Goal: Find specific page/section: Find specific page/section

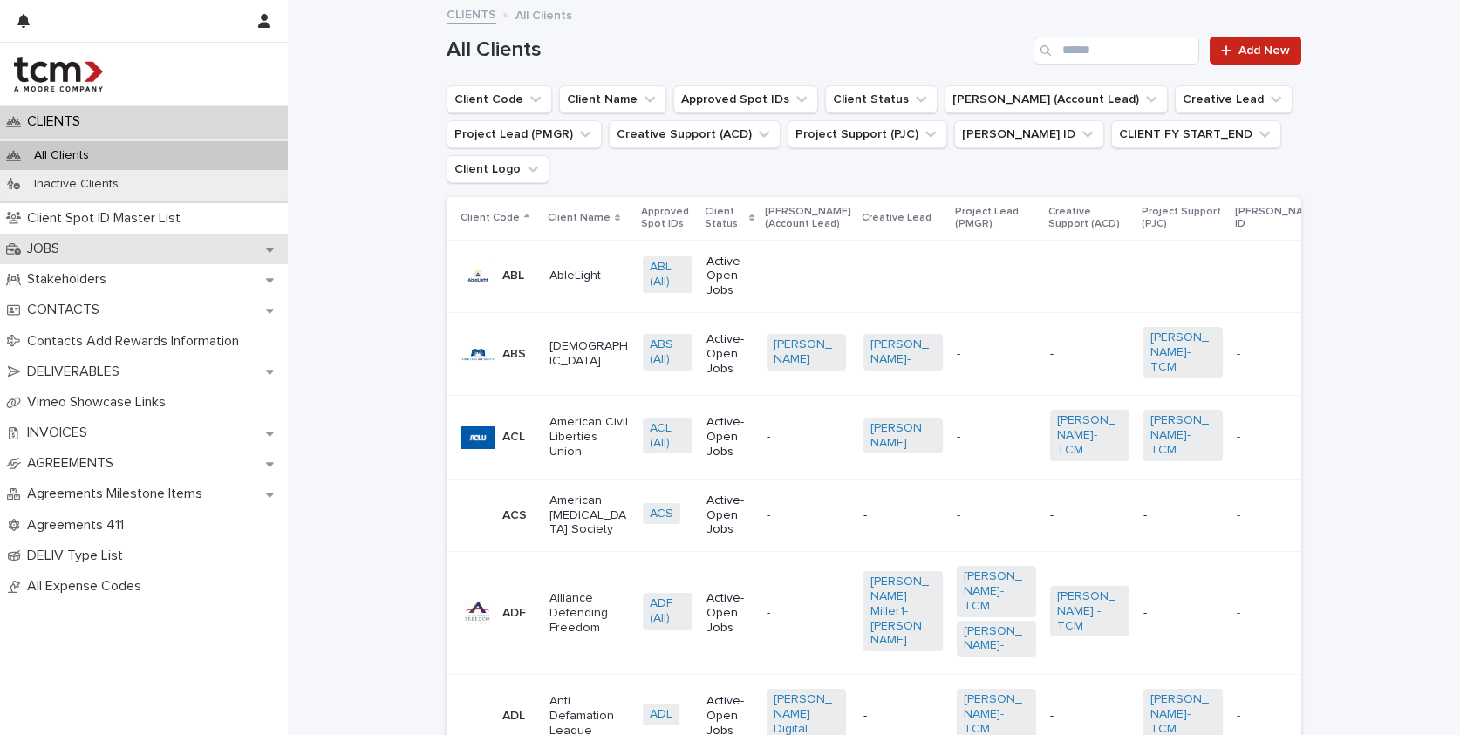
click at [62, 244] on p "JOBS" at bounding box center [46, 249] width 53 height 17
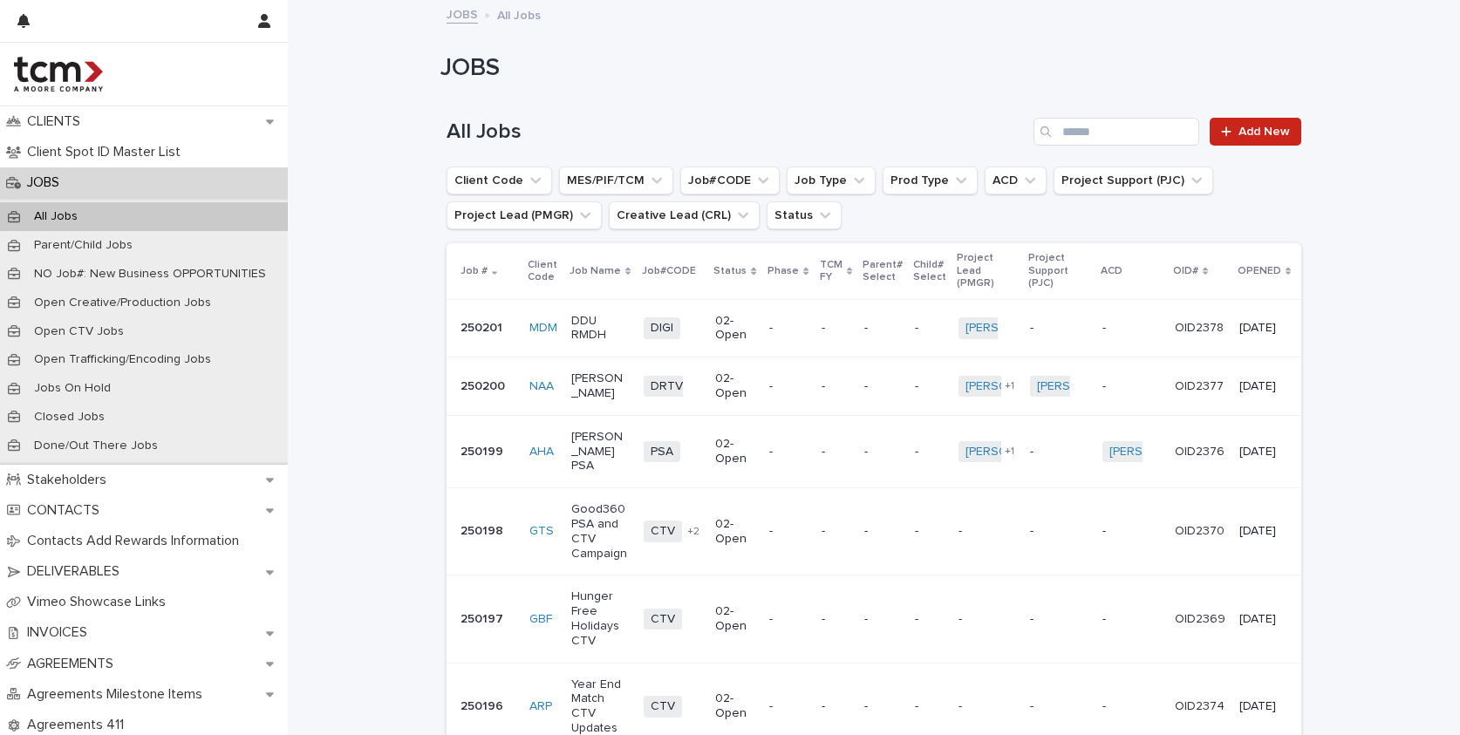
click at [769, 331] on p "-" at bounding box center [787, 328] width 37 height 15
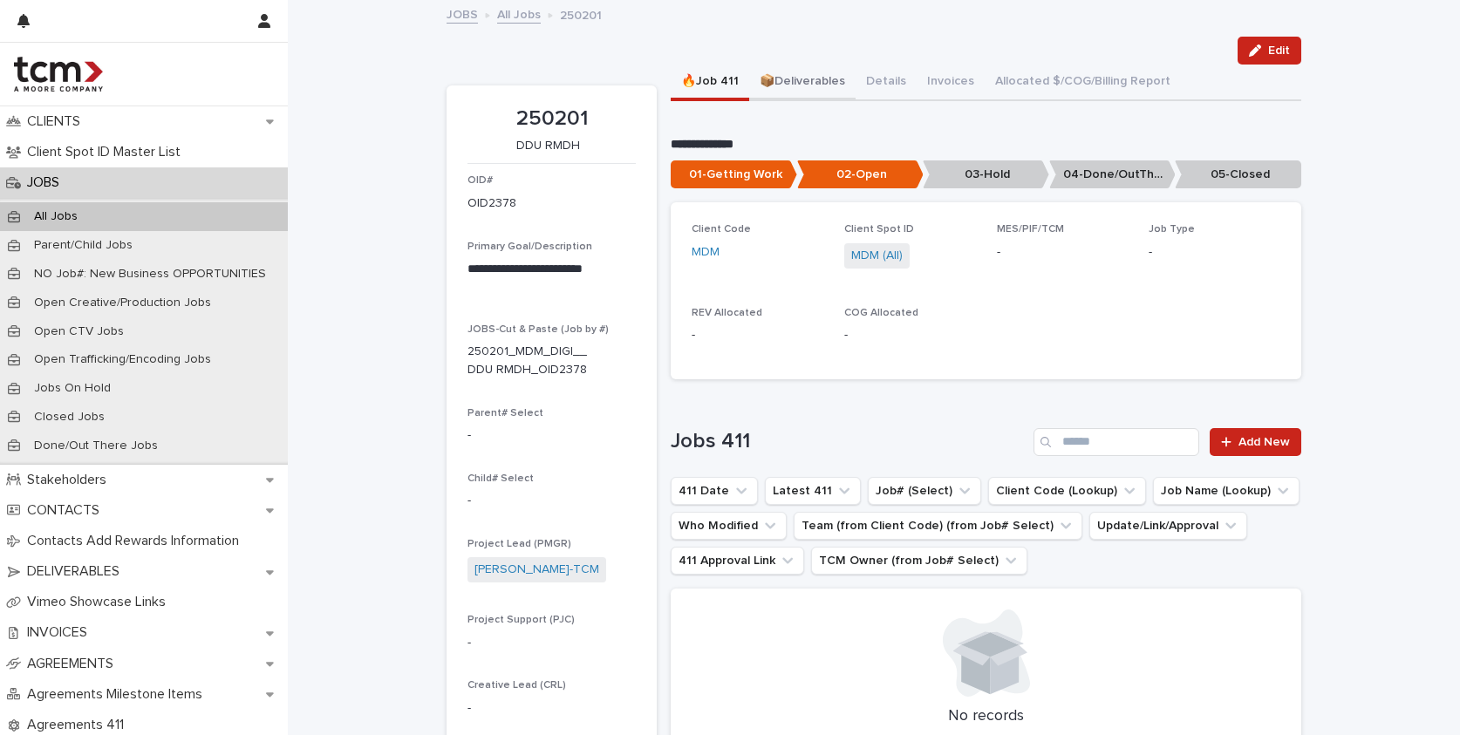
click at [803, 79] on button "📦Deliverables" at bounding box center [802, 83] width 106 height 37
